Goal: Task Accomplishment & Management: Manage account settings

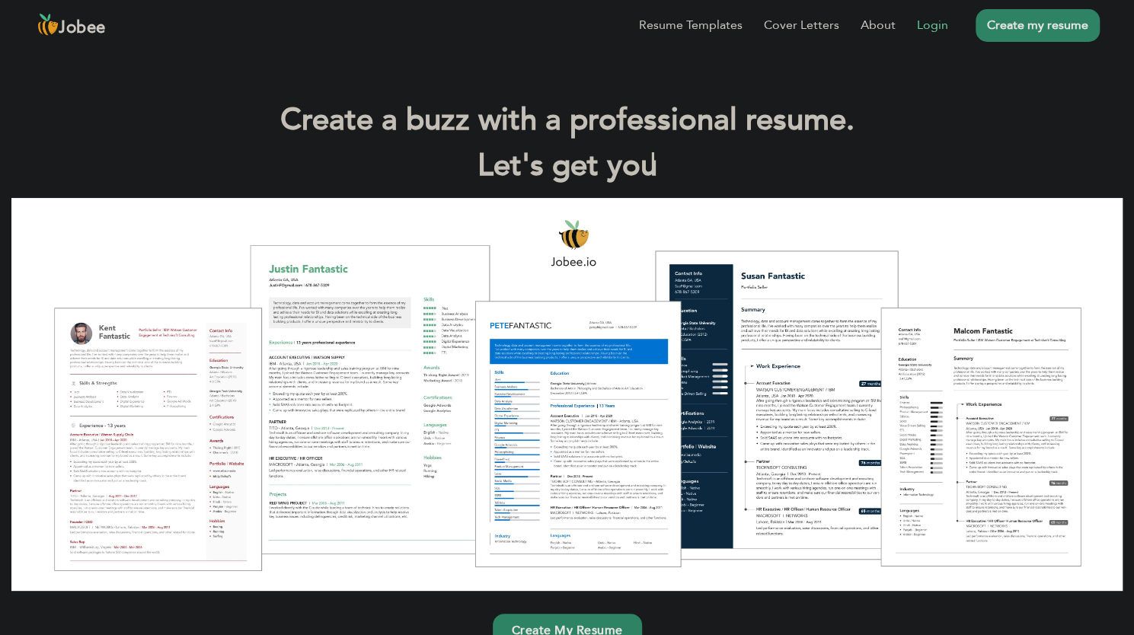
click at [913, 22] on li "Login" at bounding box center [922, 25] width 53 height 40
click at [933, 28] on link "Login" at bounding box center [932, 25] width 31 height 18
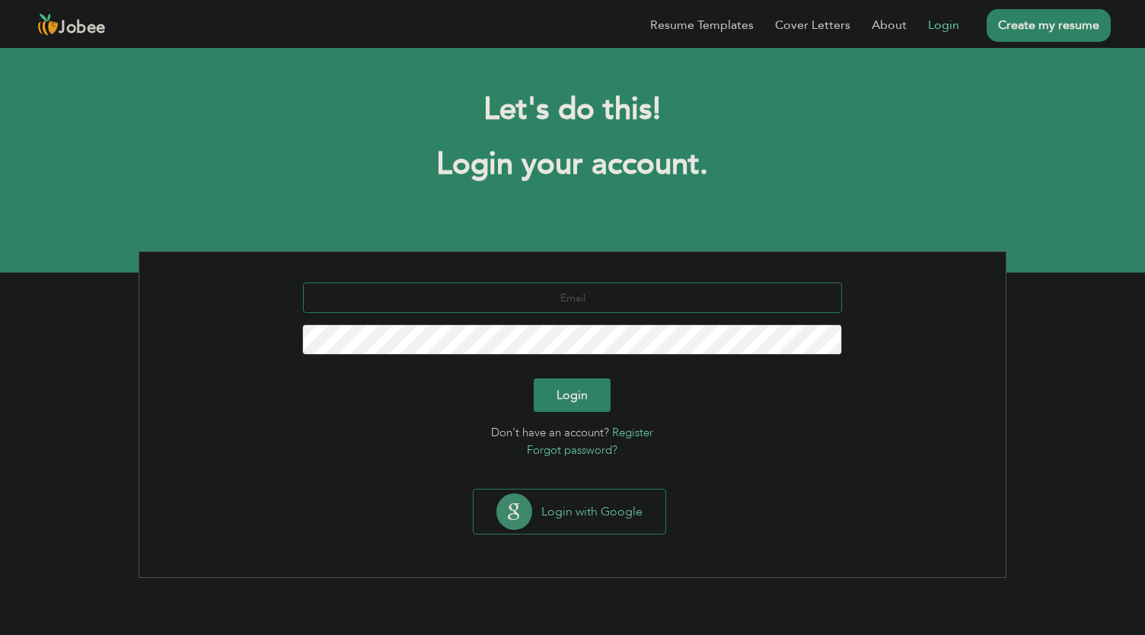
click at [533, 306] on input "text" at bounding box center [573, 298] width 540 height 30
type input "awais.awan9661@outlook.com"
click at [582, 403] on button "Login" at bounding box center [573, 396] width 77 height 34
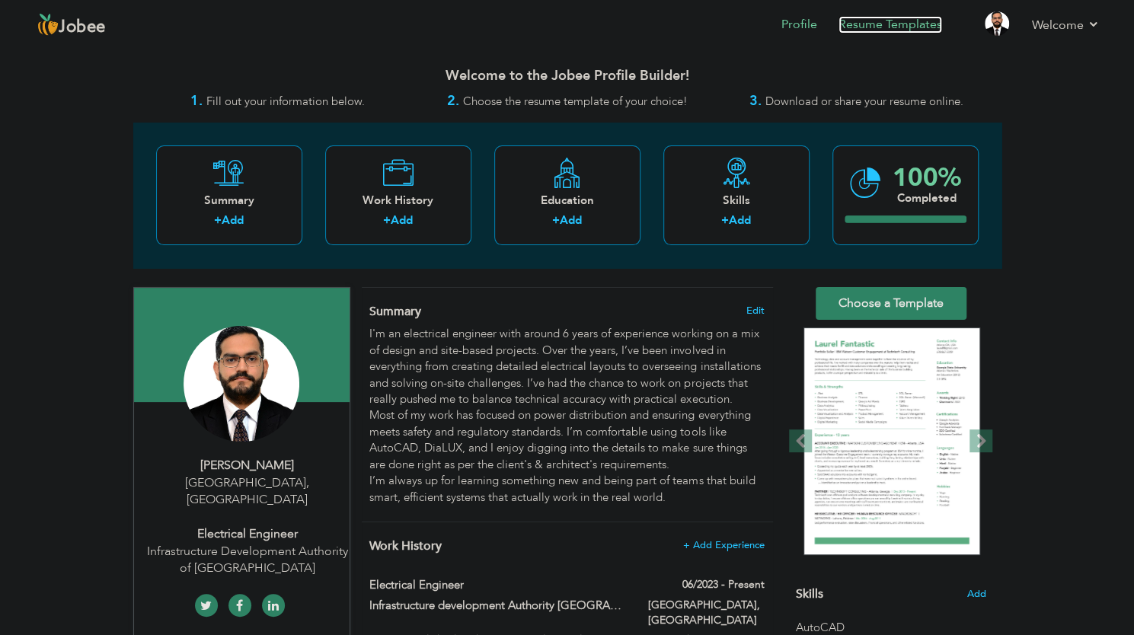
click at [885, 27] on link "Resume Templates" at bounding box center [891, 25] width 104 height 18
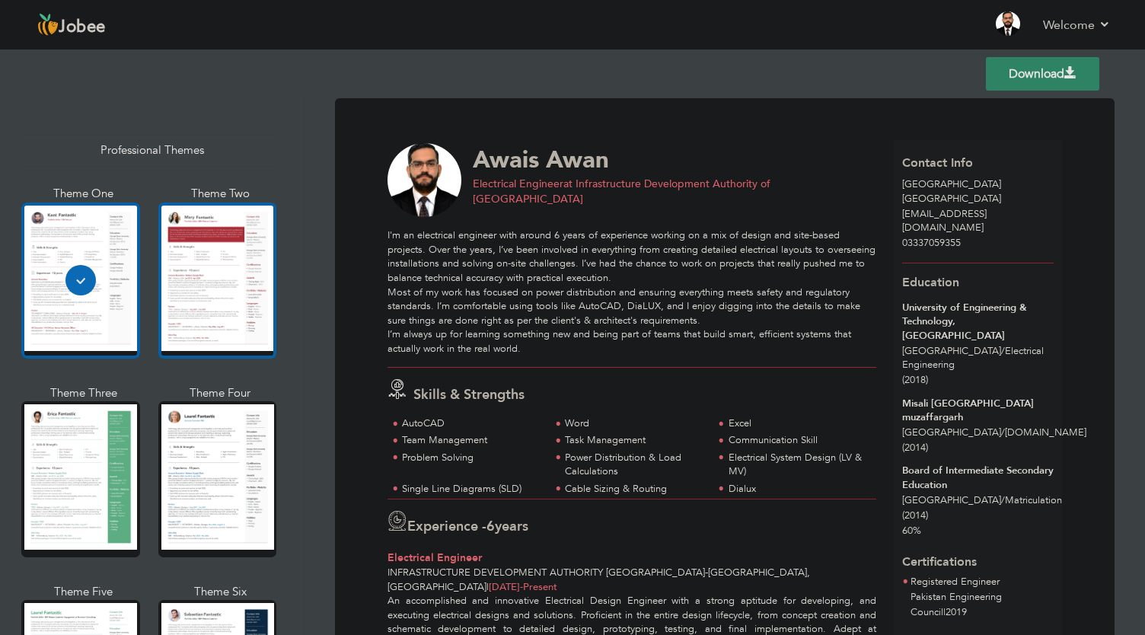
click at [196, 272] on div at bounding box center [217, 281] width 119 height 156
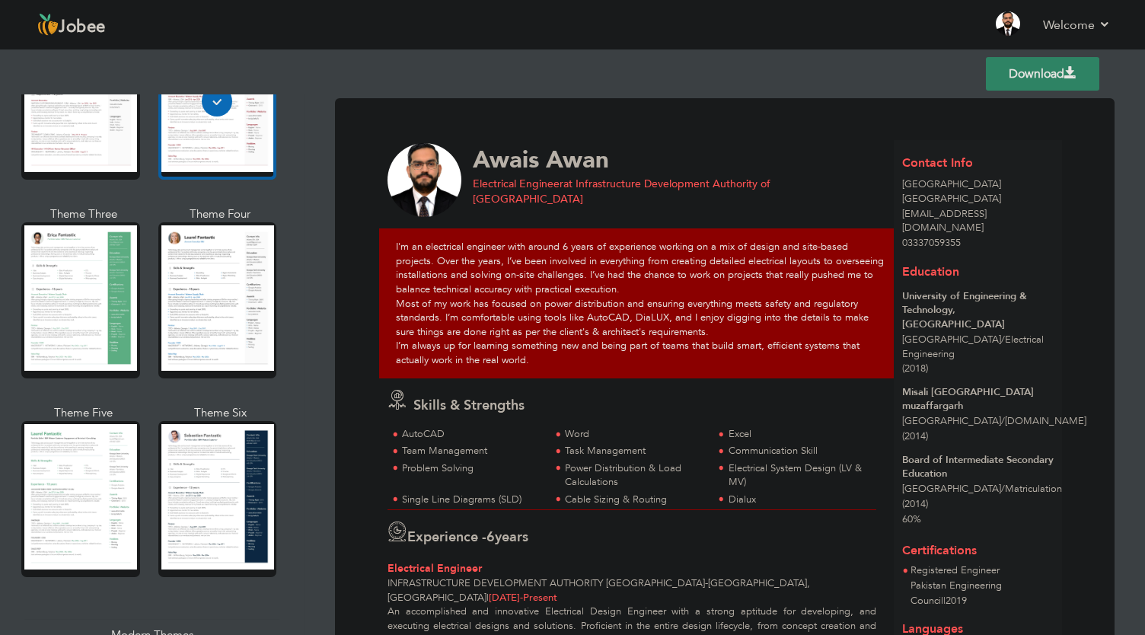
scroll to position [200, 0]
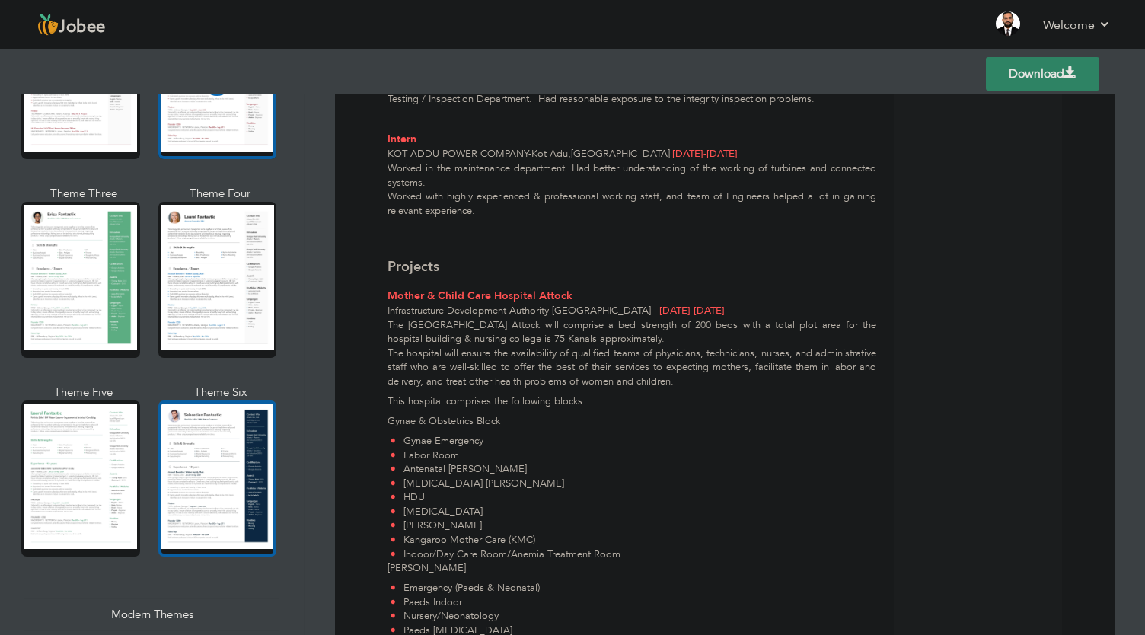
click at [235, 401] on div at bounding box center [217, 479] width 119 height 156
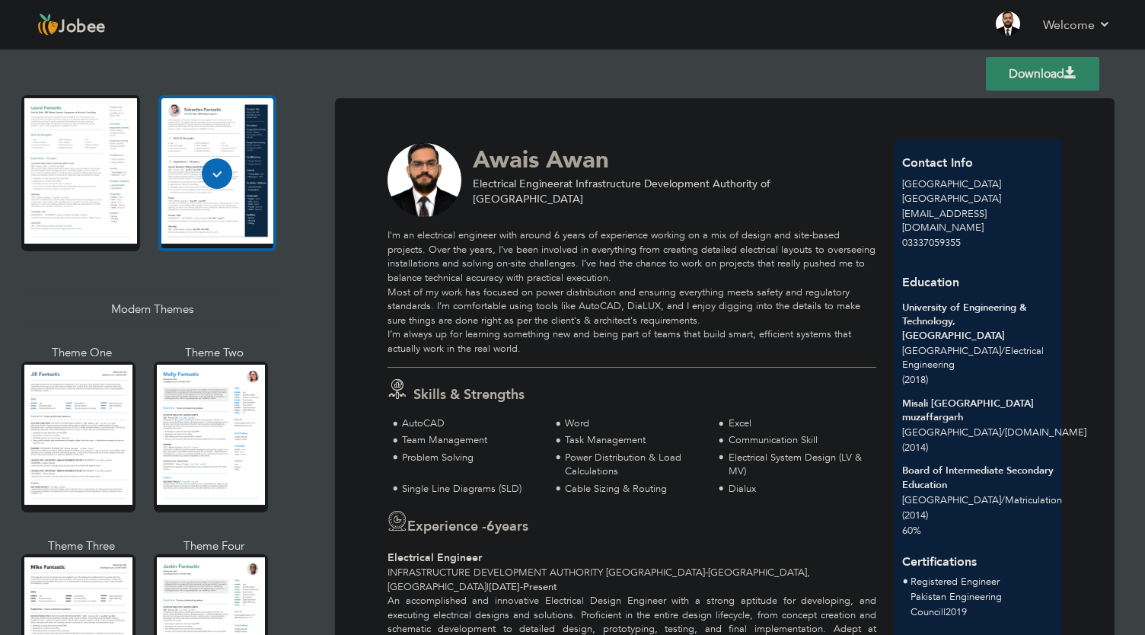
scroll to position [506, 0]
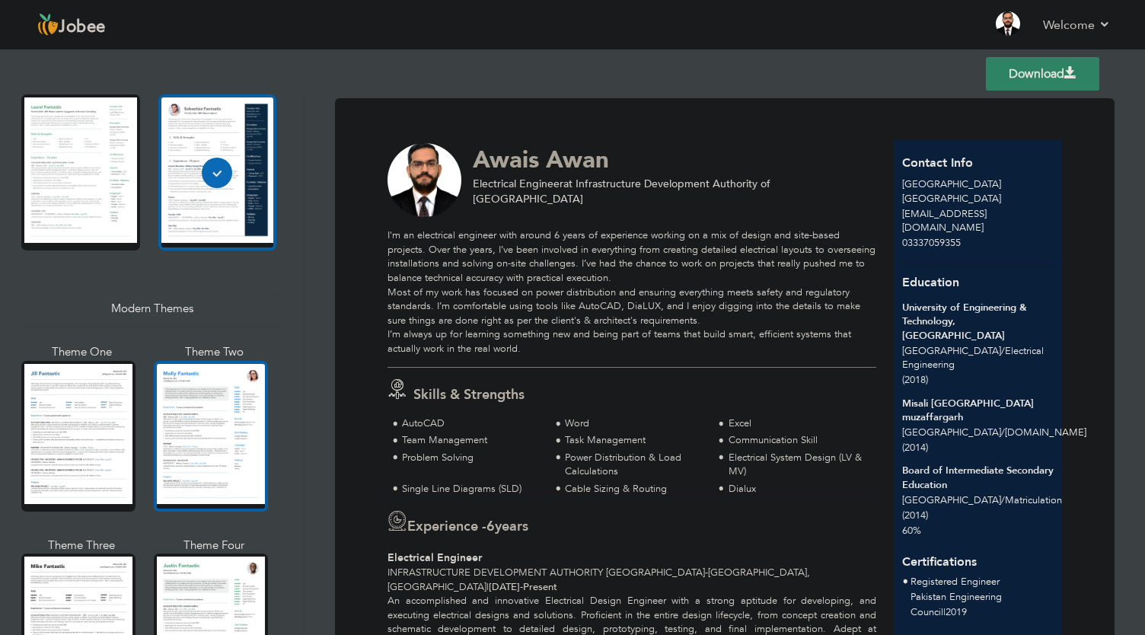
click at [197, 444] on div at bounding box center [211, 436] width 114 height 151
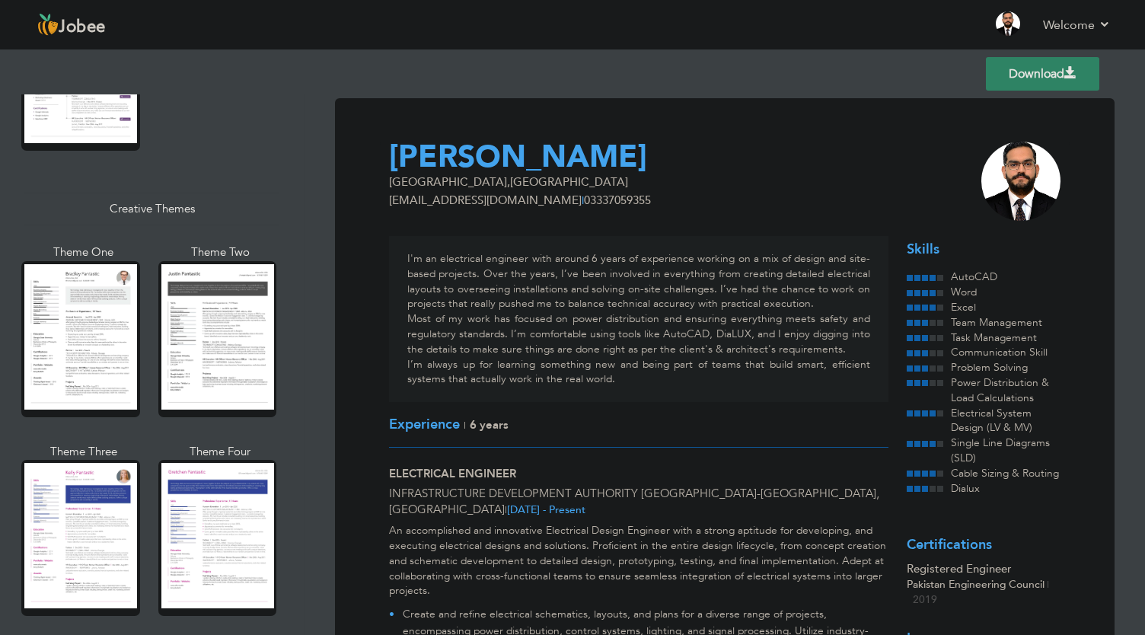
scroll to position [1740, 0]
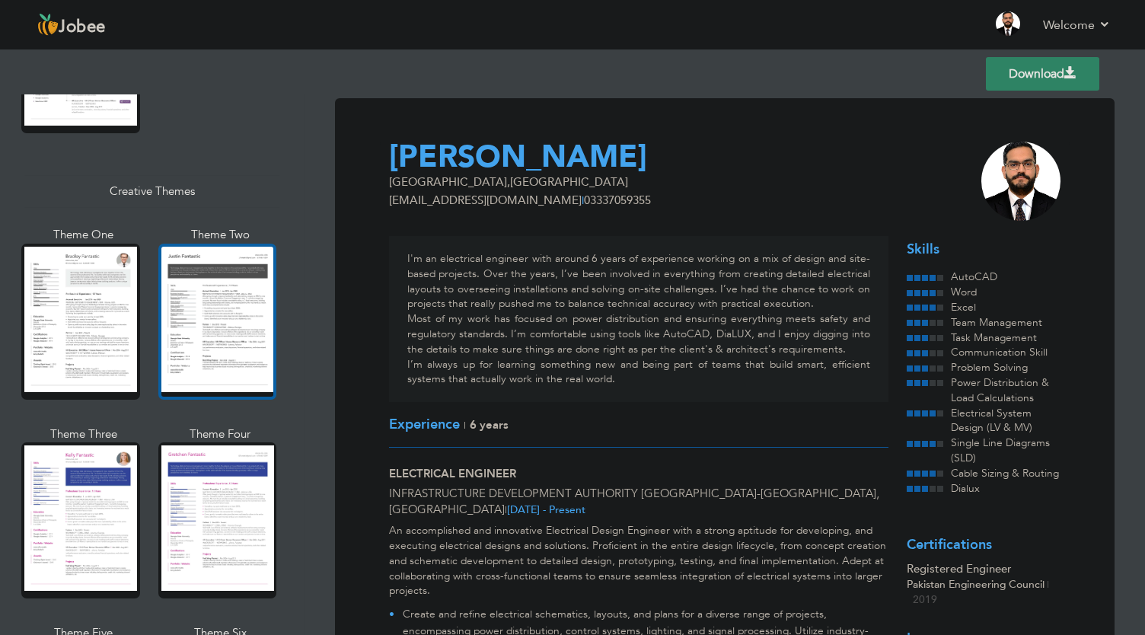
click at [183, 280] on div at bounding box center [217, 322] width 119 height 156
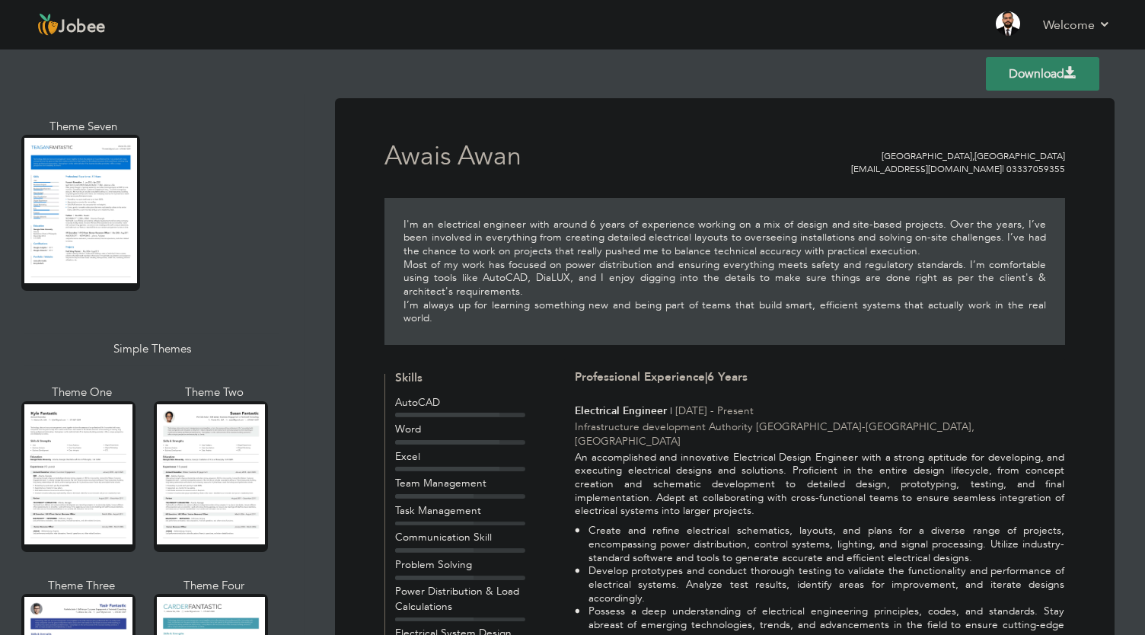
scroll to position [2446, 0]
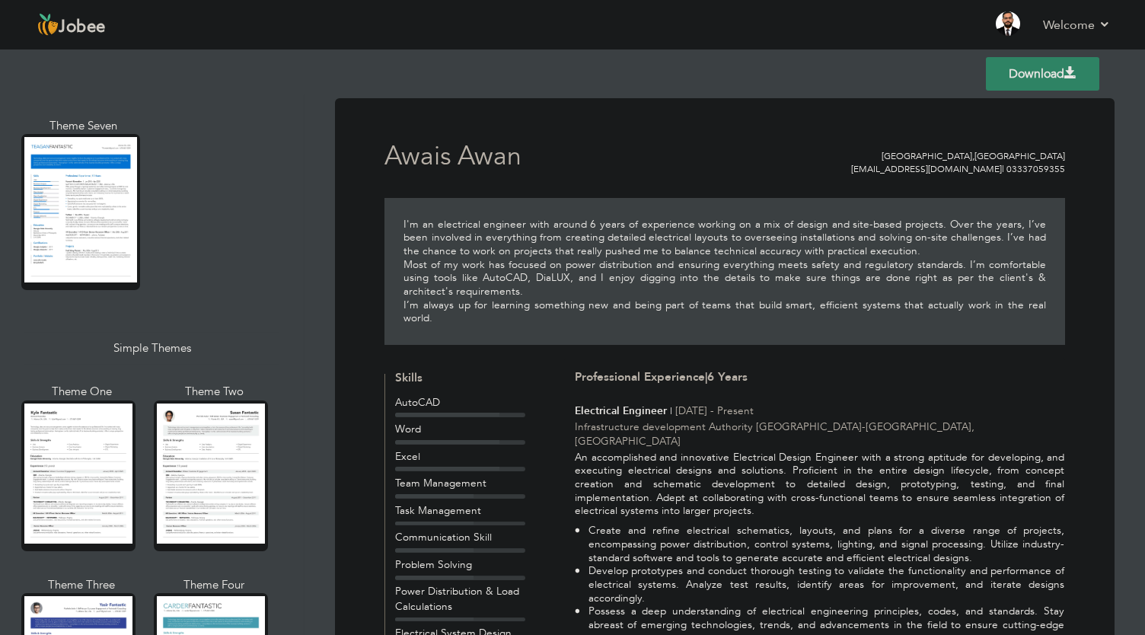
click at [279, 458] on div "Professional Themes Theme One Theme Two Theme Three Theme Six" at bounding box center [152, 364] width 304 height 541
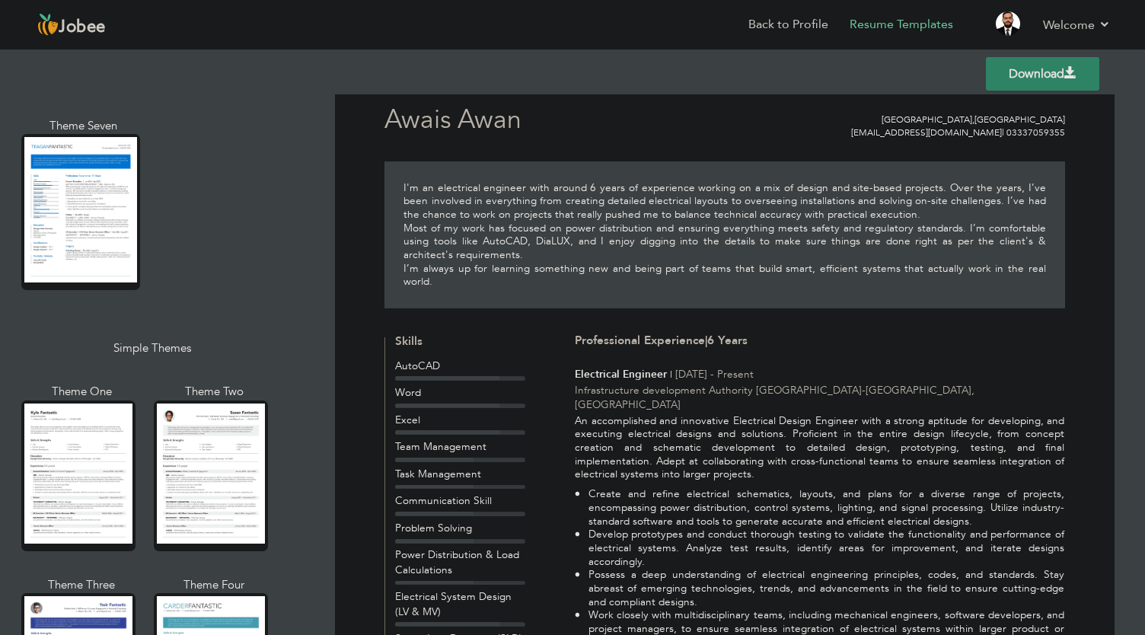
scroll to position [0, 0]
